Goal: Use online tool/utility: Utilize a website feature to perform a specific function

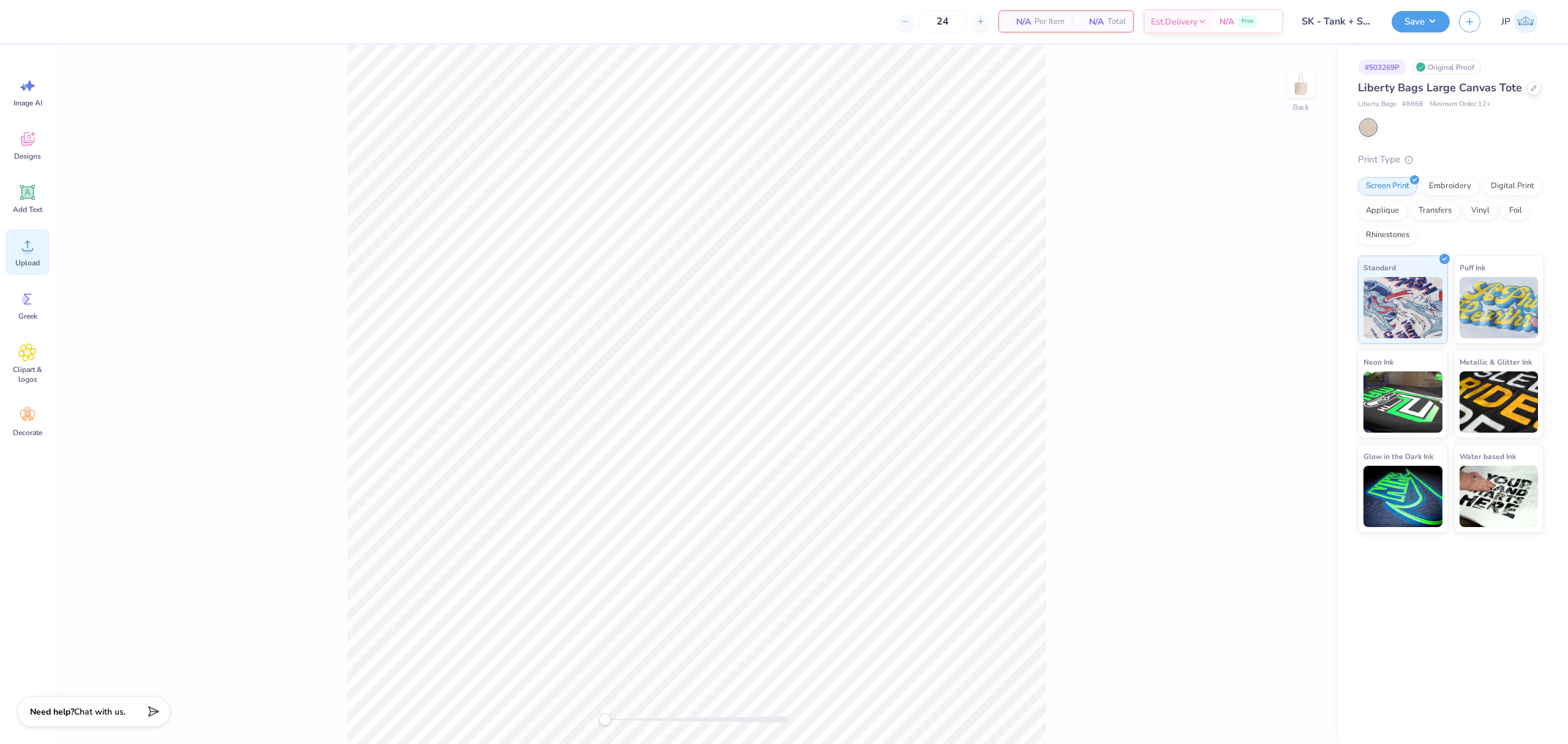
click at [33, 251] on icon at bounding box center [27, 245] width 18 height 18
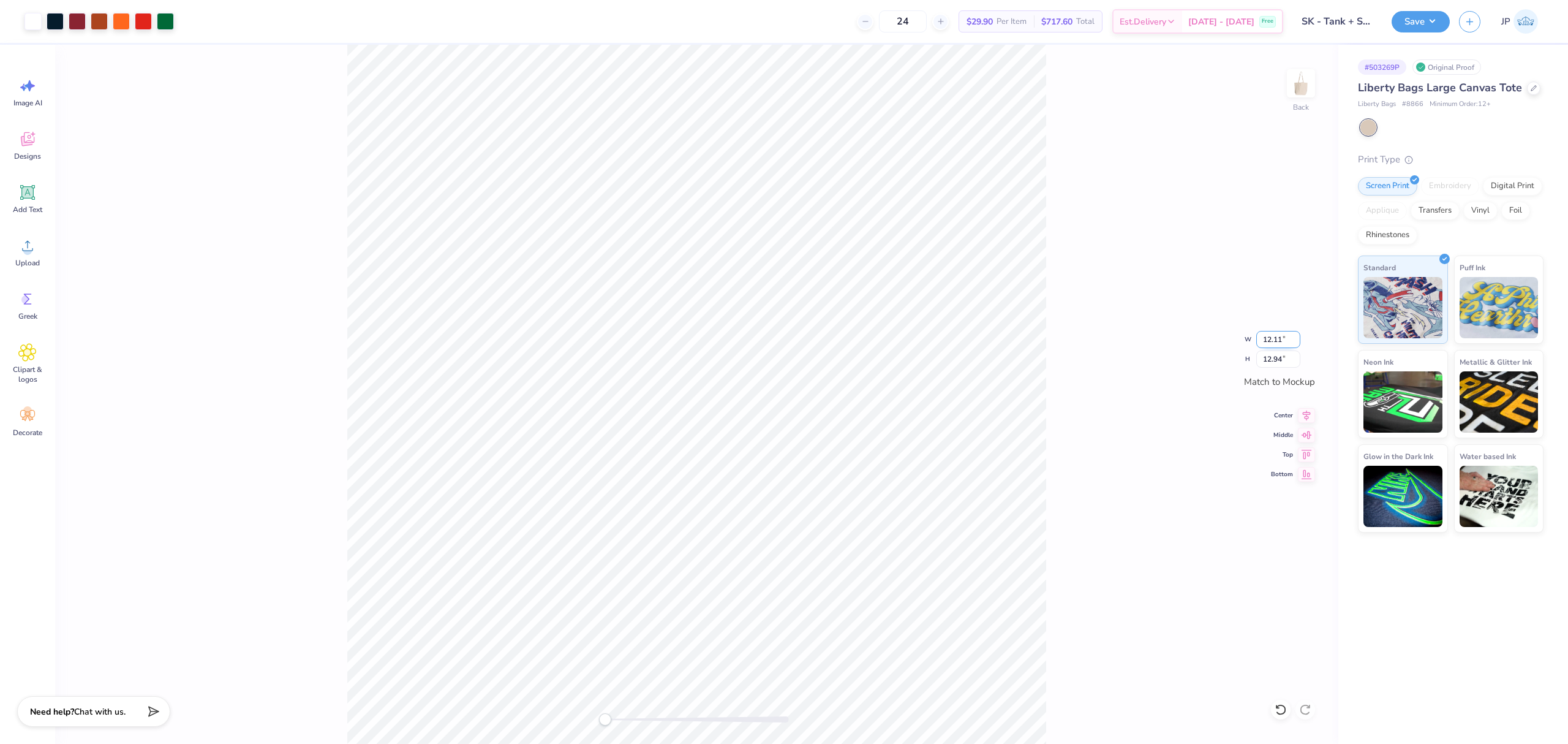
click at [1270, 340] on input "12.11" at bounding box center [1279, 339] width 44 height 17
type input "10.00"
type input "10.68"
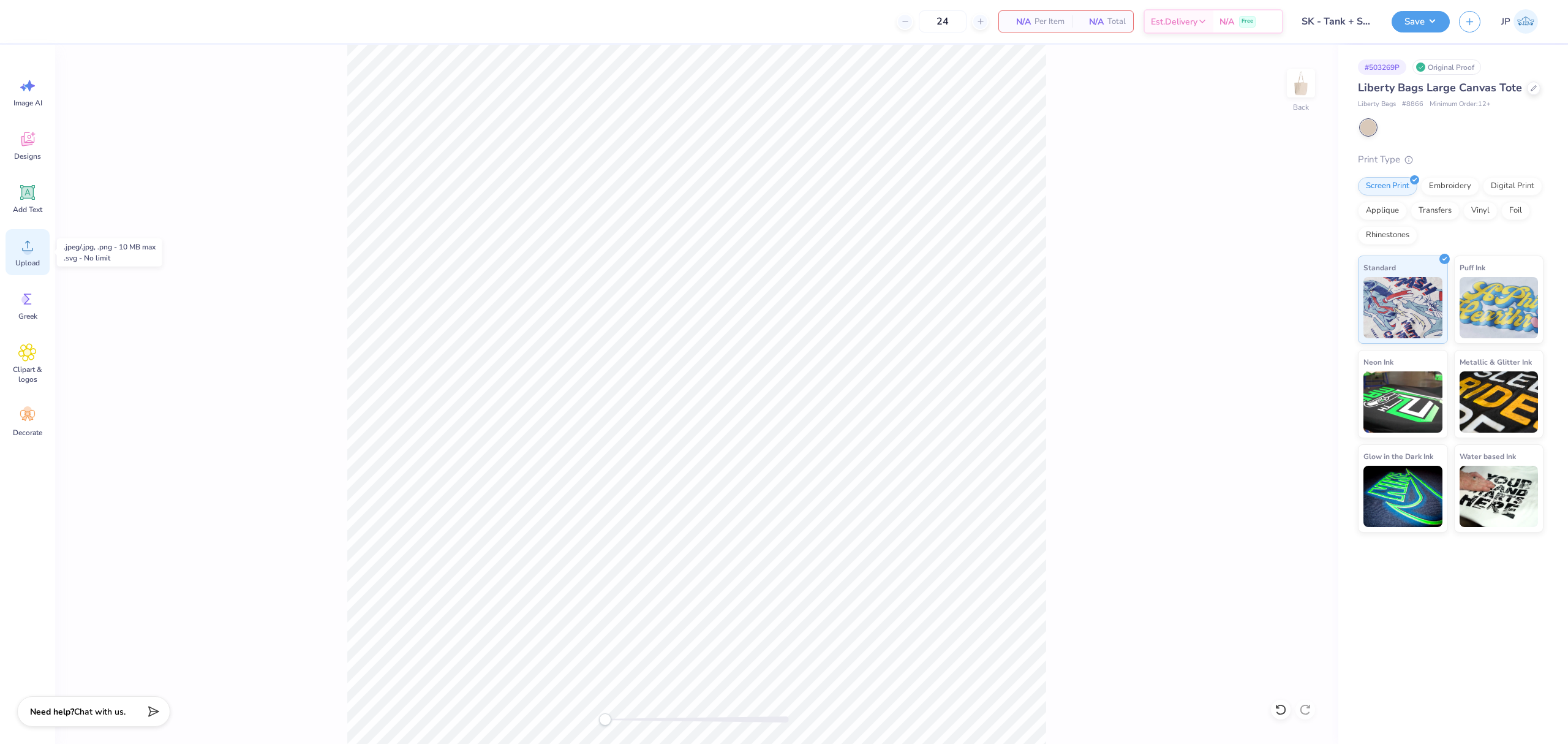
click at [40, 252] on div "Upload" at bounding box center [27, 252] width 44 height 46
drag, startPoint x: 613, startPoint y: 717, endPoint x: 622, endPoint y: 720, distance: 9.5
click at [622, 720] on div at bounding box center [697, 720] width 184 height 6
click at [1279, 344] on input "12.11" at bounding box center [1279, 339] width 44 height 17
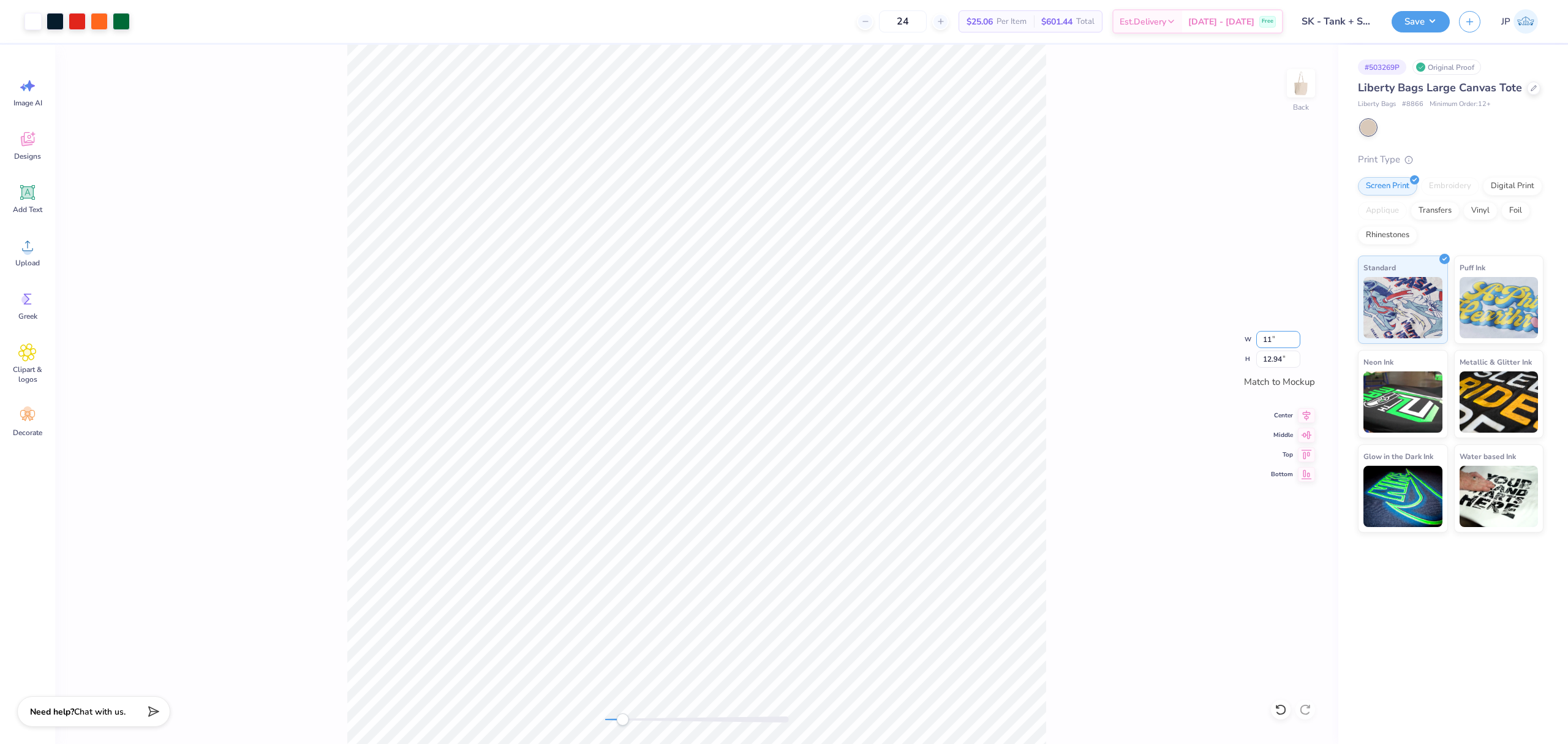
type input "11.00"
click at [1284, 361] on input "11.75" at bounding box center [1279, 359] width 44 height 17
type input "11"
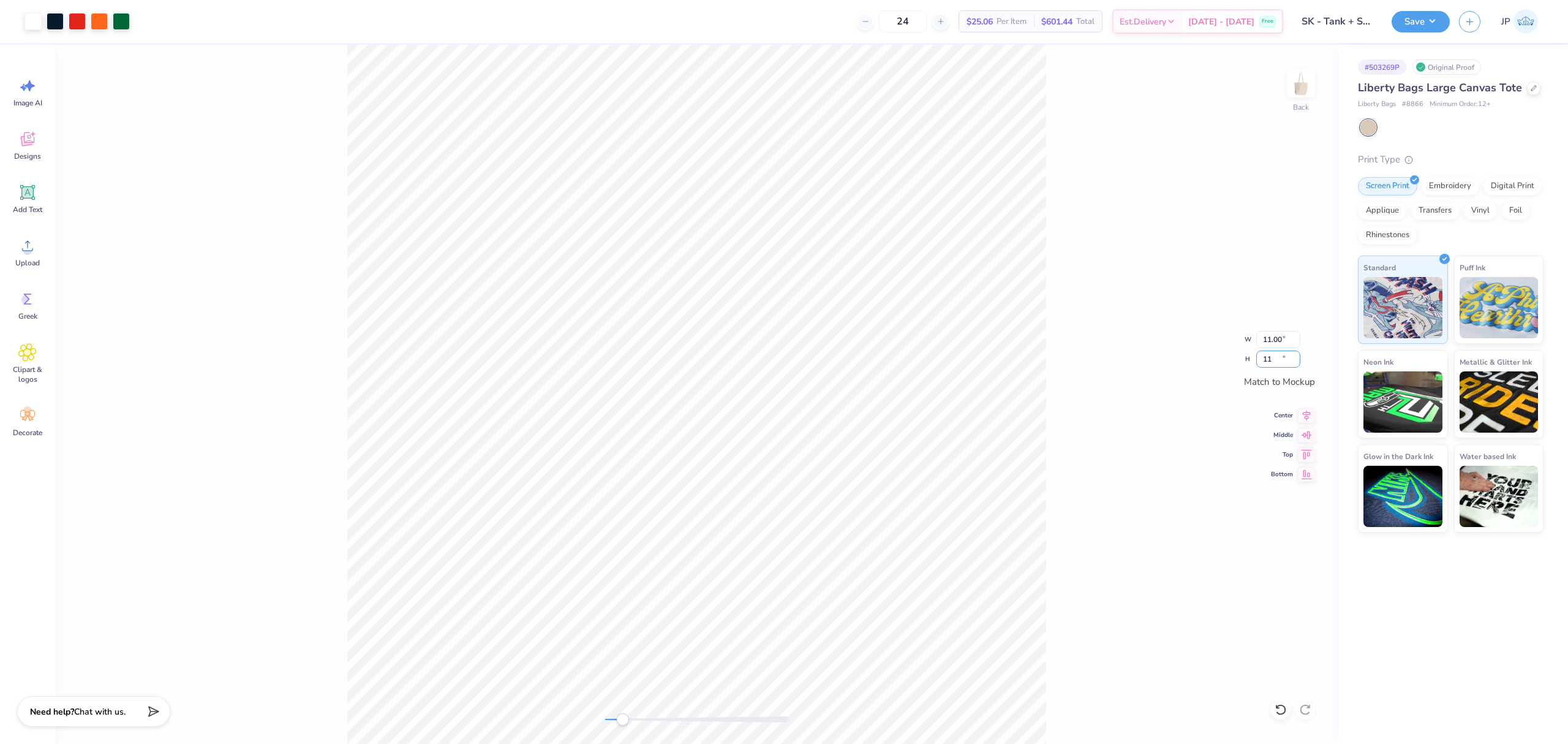
type input "10.30"
type input "11.00"
click at [1152, 318] on div "Back W 10.30 10.30 " H 11.00 11.00 " Match to Mockup Center Middle Top Bottom" at bounding box center [697, 394] width 1284 height 699
click at [320, 647] on div "Back" at bounding box center [697, 394] width 1284 height 699
click at [77, 24] on div at bounding box center [77, 20] width 17 height 17
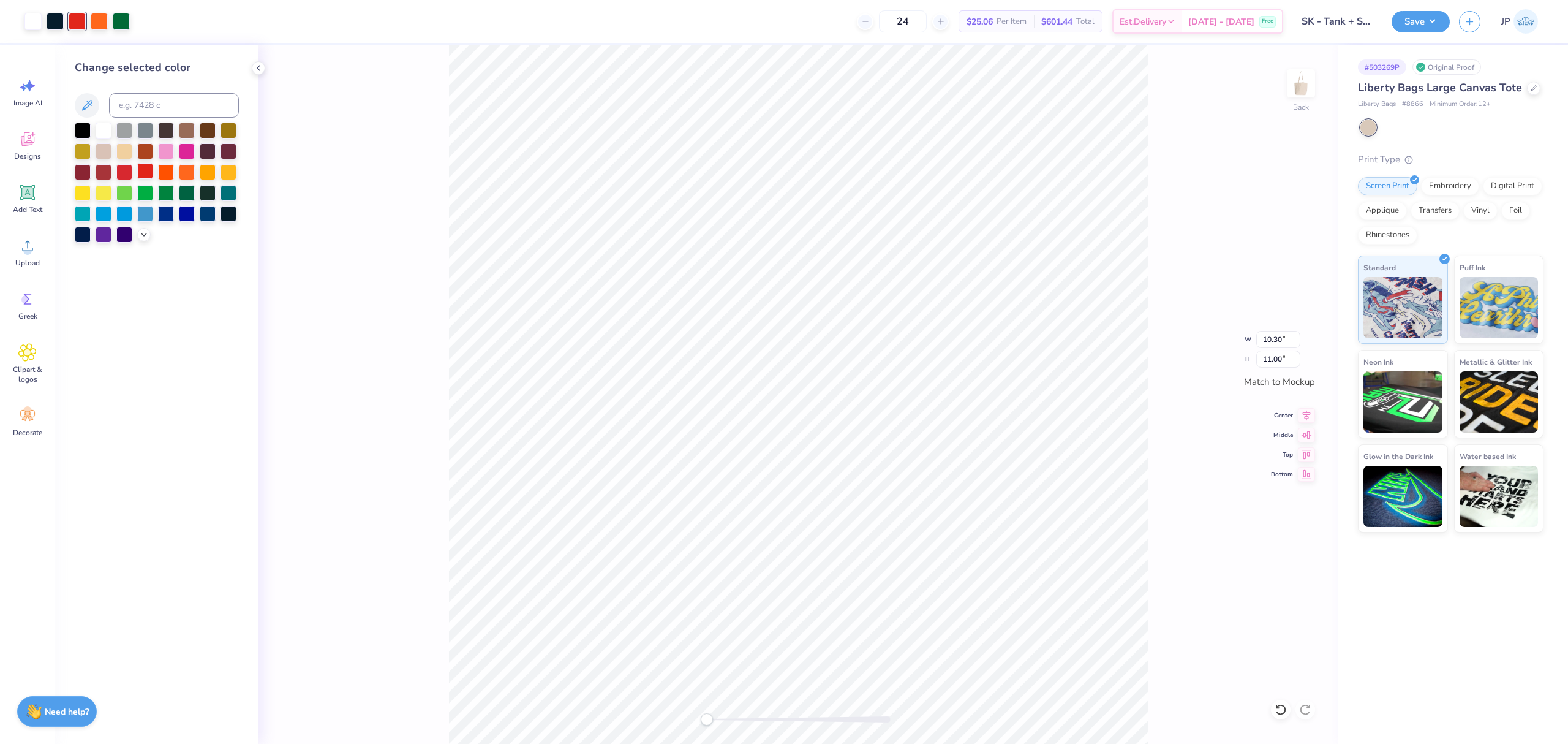
click at [142, 173] on div at bounding box center [145, 171] width 16 height 16
click at [139, 234] on icon at bounding box center [144, 233] width 10 height 10
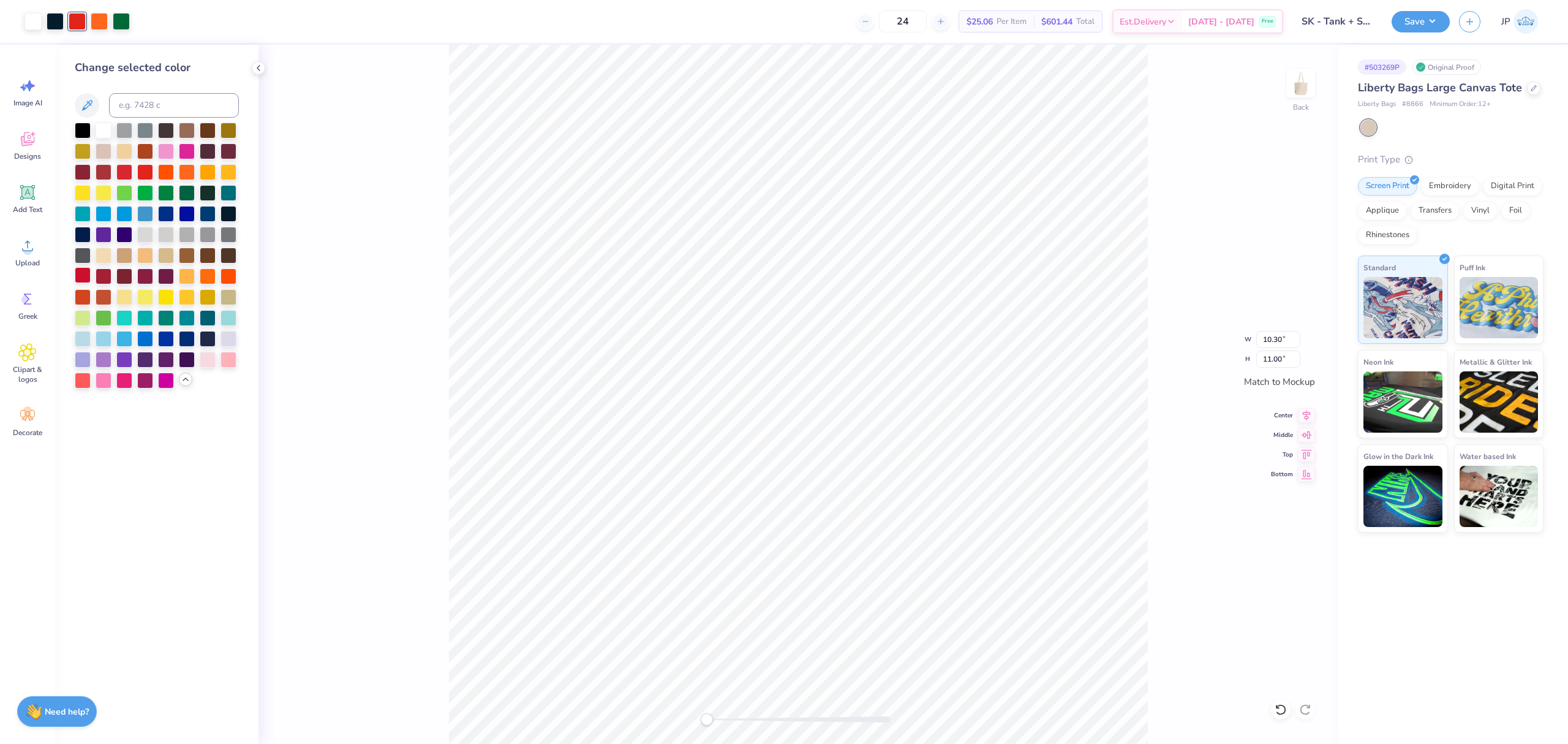
click at [79, 270] on div at bounding box center [82, 275] width 16 height 16
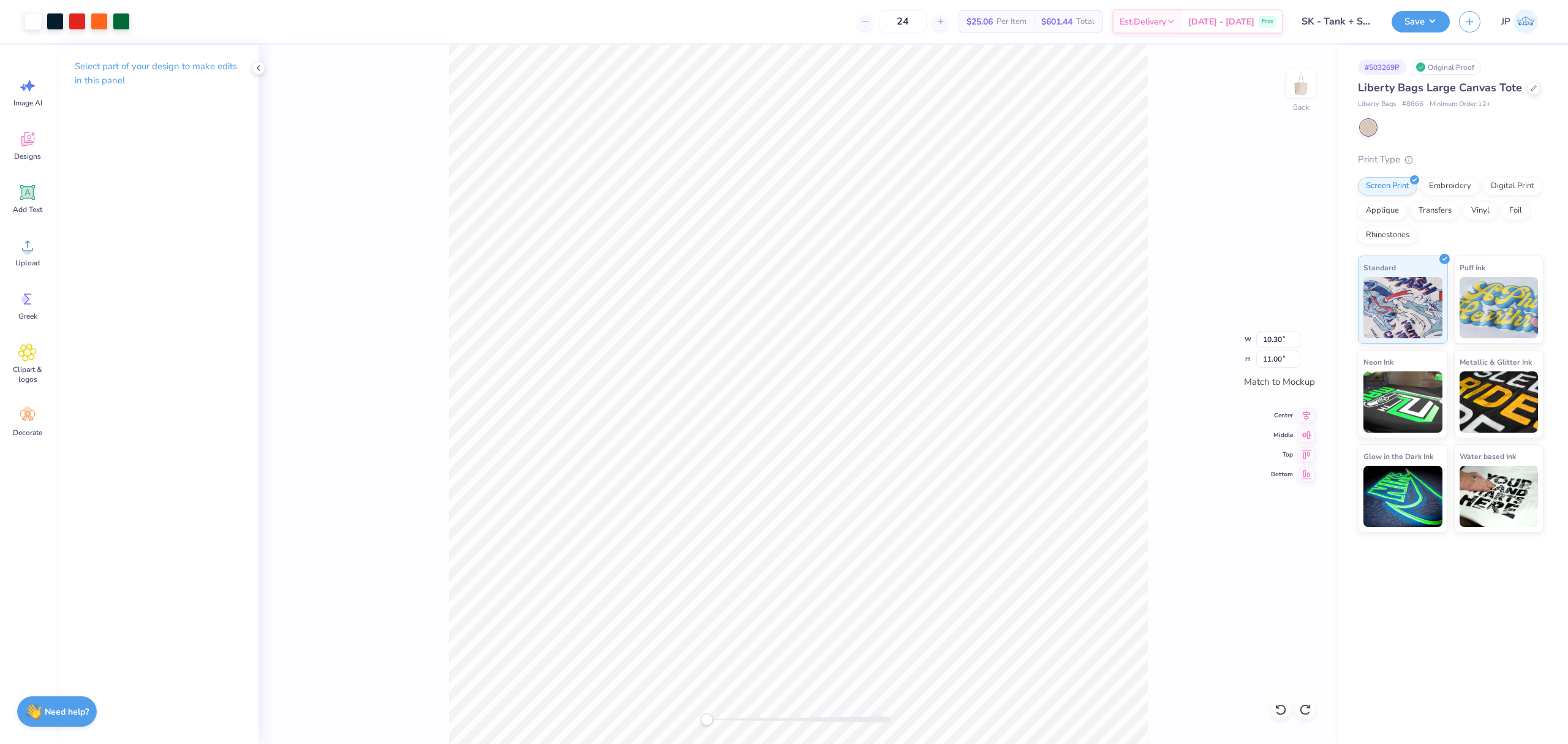
click at [554, 694] on div "Back W 10.30 10.30 " H 11.00 11.00 " Match to Mockup Center Middle Top Bottom" at bounding box center [798, 394] width 1080 height 699
click at [1275, 361] on input "11.00" at bounding box center [1279, 359] width 44 height 17
drag, startPoint x: 1275, startPoint y: 361, endPoint x: 1567, endPoint y: 404, distance: 295.1
click at [1282, 361] on input "11.00" at bounding box center [1279, 359] width 44 height 17
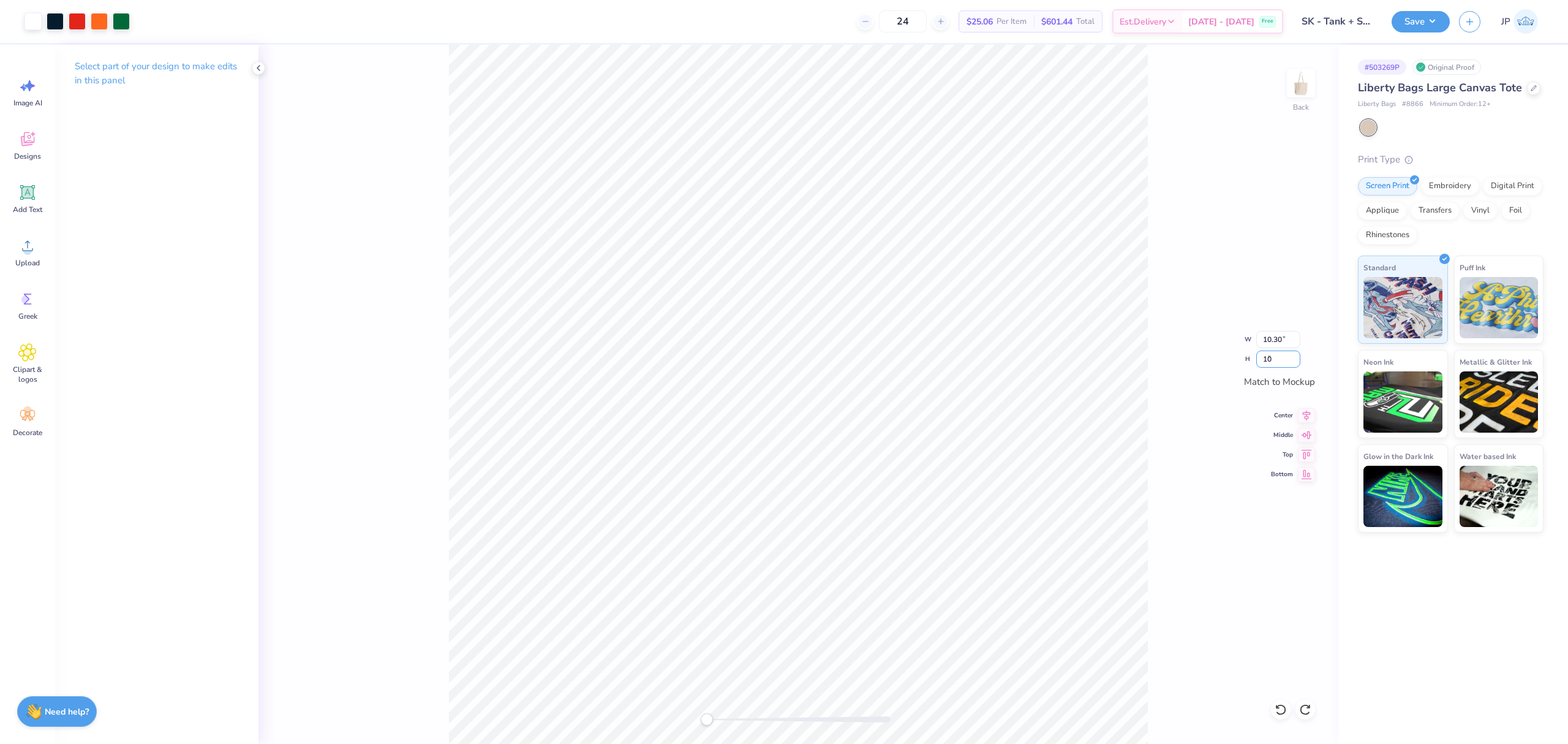
type input "10"
type input "9.36"
type input "10.00"
click at [1304, 432] on icon at bounding box center [1307, 432] width 17 height 14
click at [1414, 18] on button "Save" at bounding box center [1421, 20] width 58 height 21
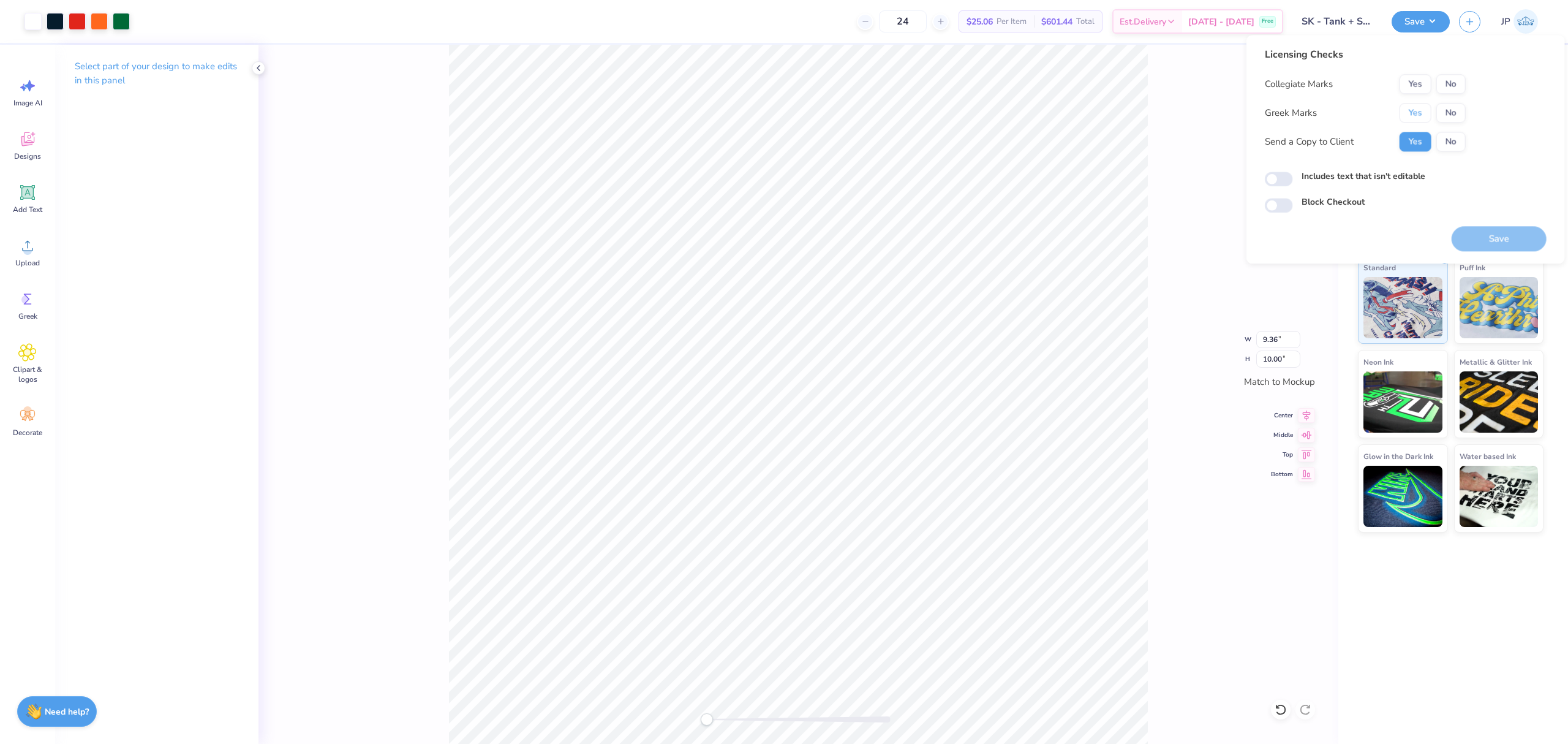
drag, startPoint x: 1415, startPoint y: 119, endPoint x: 1442, endPoint y: 96, distance: 35.5
click at [1415, 118] on button "Yes" at bounding box center [1416, 112] width 32 height 20
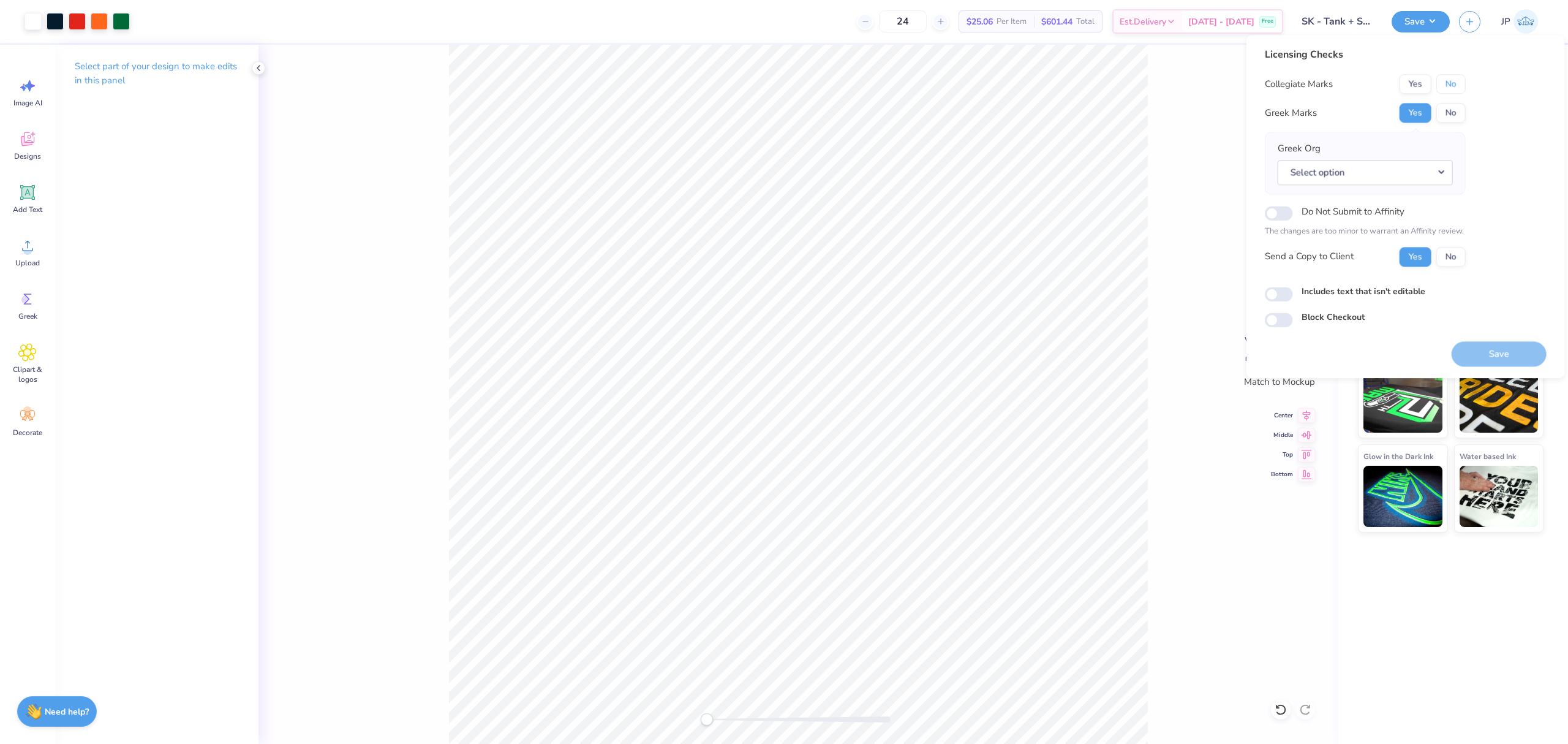
click at [1446, 92] on button "No" at bounding box center [1451, 84] width 30 height 20
click at [1338, 167] on button "Select option" at bounding box center [1365, 172] width 175 height 25
click at [1329, 223] on link "Sigma Kappa" at bounding box center [1366, 224] width 166 height 21
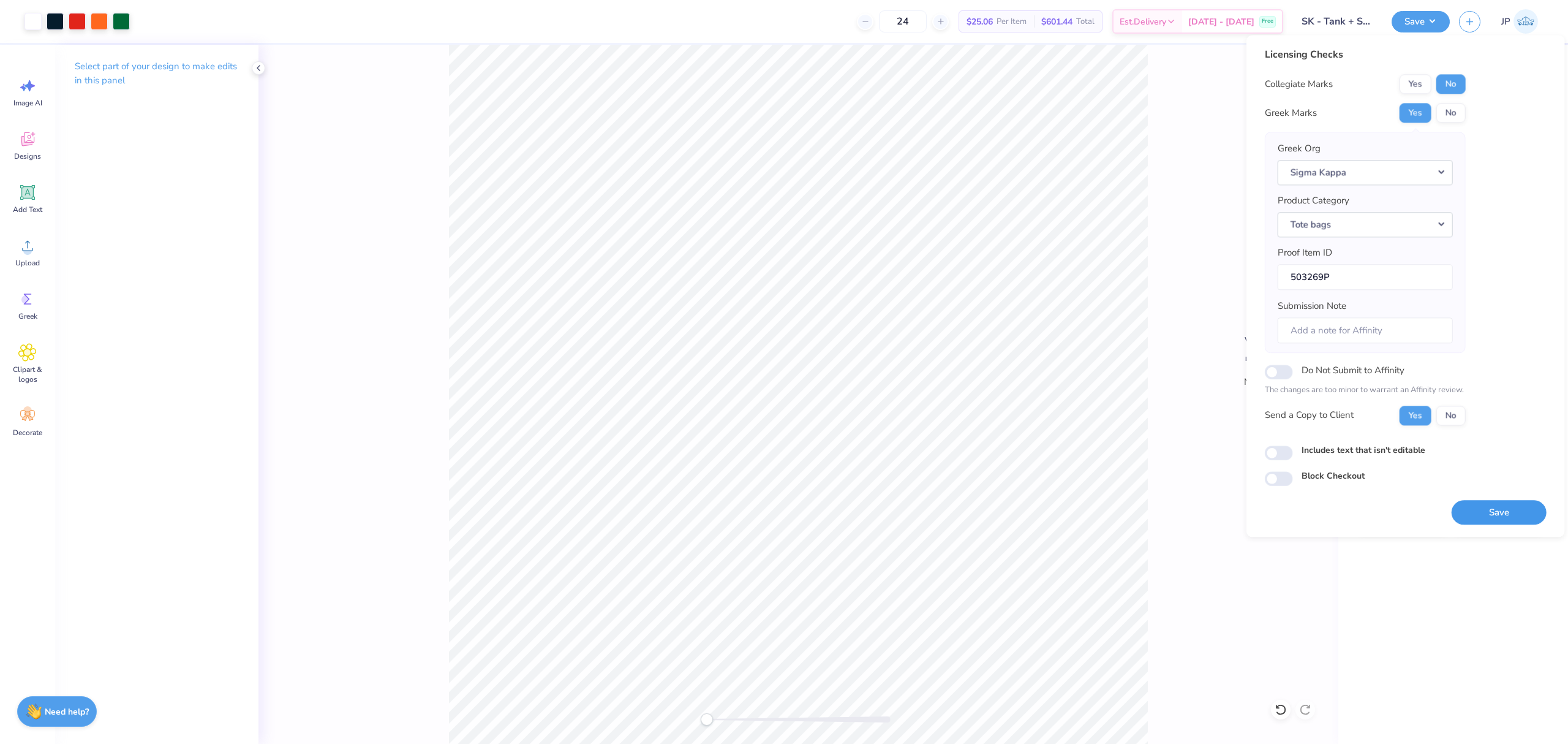
click at [1513, 512] on button "Save" at bounding box center [1499, 512] width 95 height 25
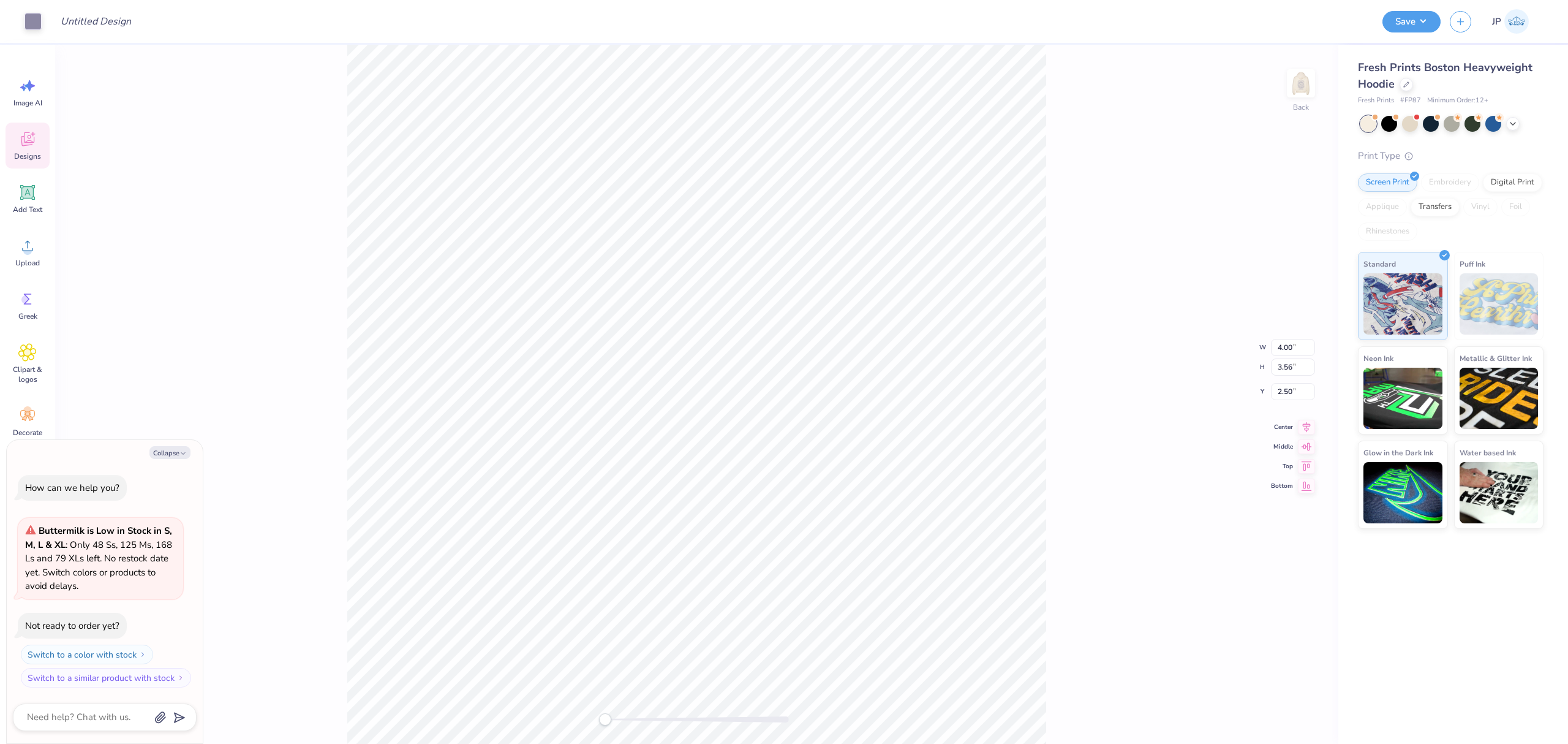
type textarea "x"
type input "3.20"
type input "1.79"
type input "3.72"
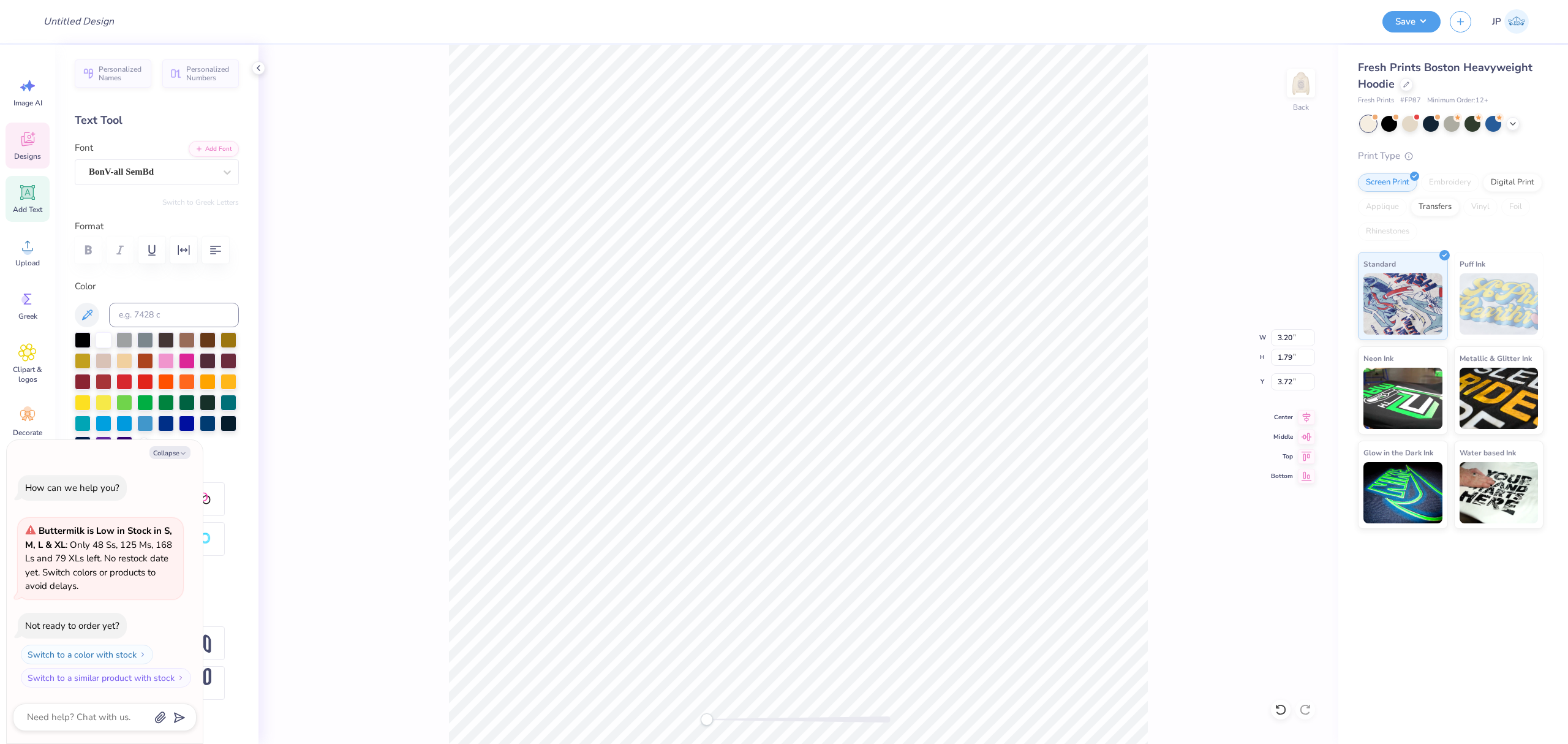
scroll to position [13, 2]
click at [1304, 86] on img at bounding box center [1301, 83] width 49 height 49
type textarea "x"
type input "7.30"
type input "1.43"
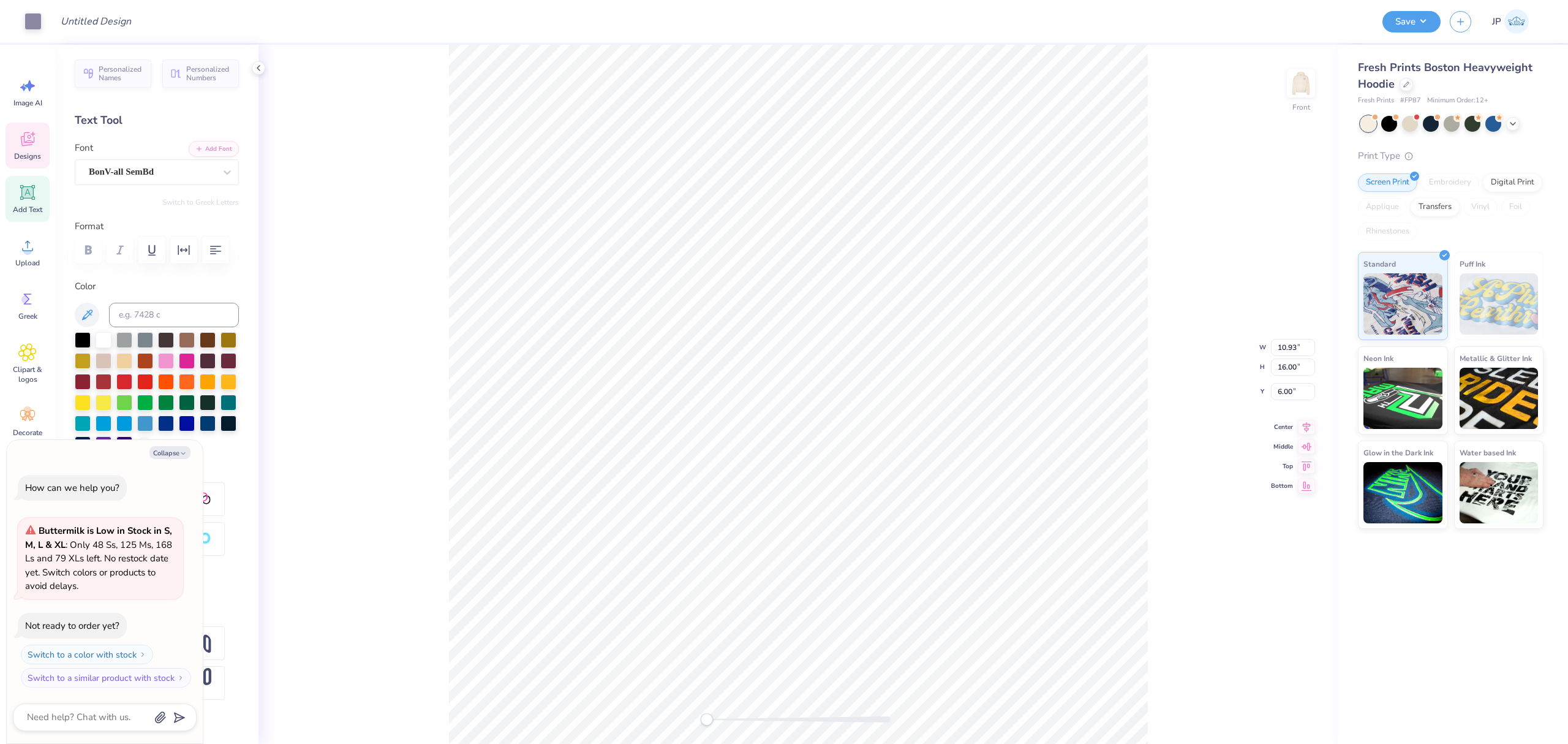
type input "20.57"
click at [1290, 92] on img at bounding box center [1301, 83] width 49 height 49
type textarea "x"
